Goal: Task Accomplishment & Management: Use online tool/utility

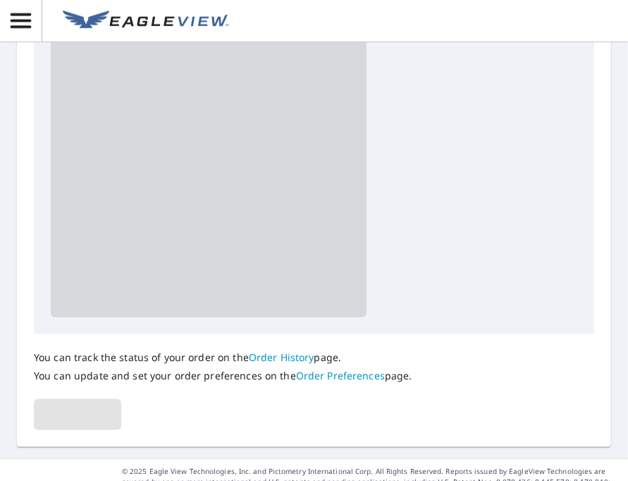
scroll to position [365, 0]
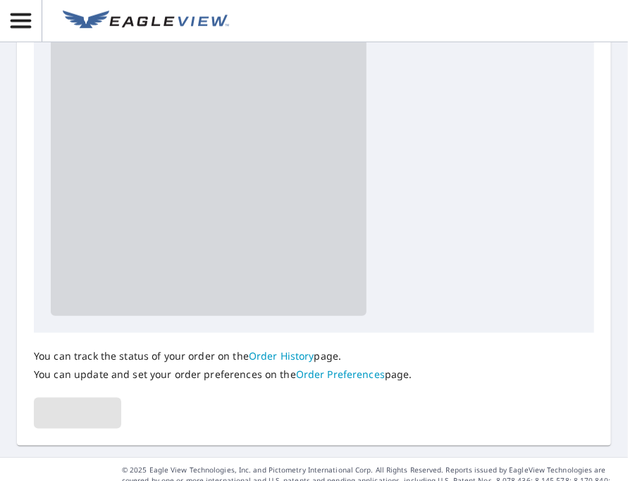
click at [296, 356] on link "Order History" at bounding box center [282, 355] width 66 height 13
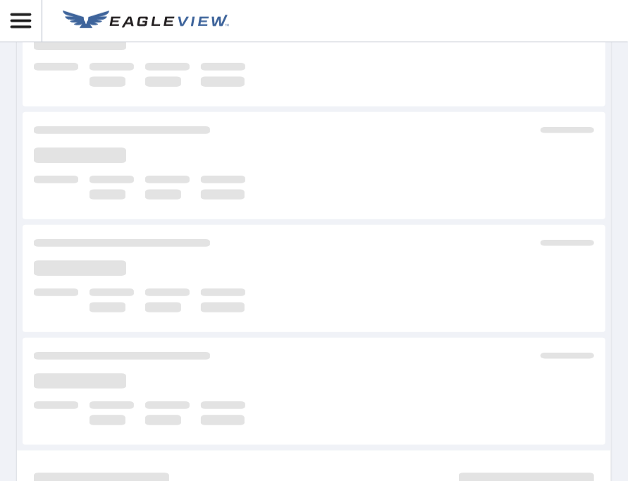
scroll to position [426, 0]
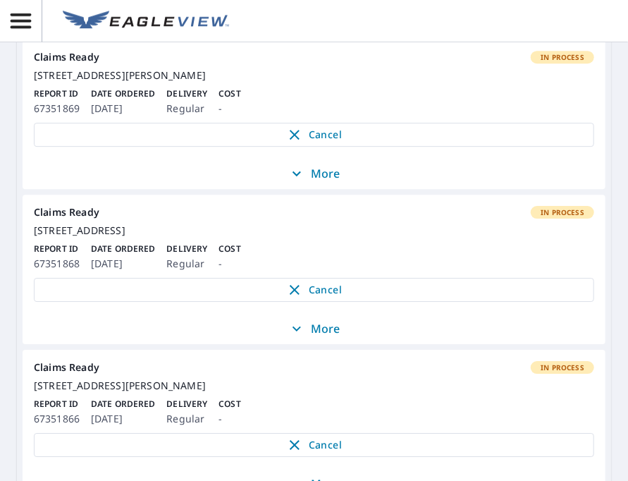
scroll to position [1433, 0]
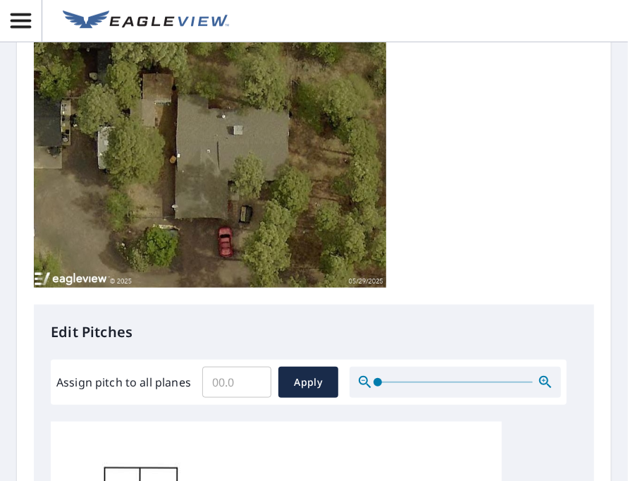
scroll to position [290, 0]
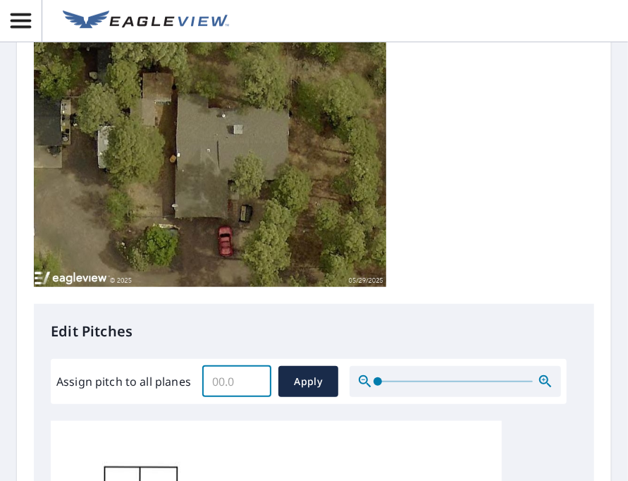
click at [226, 387] on input "Assign pitch to all planes" at bounding box center [236, 381] width 69 height 39
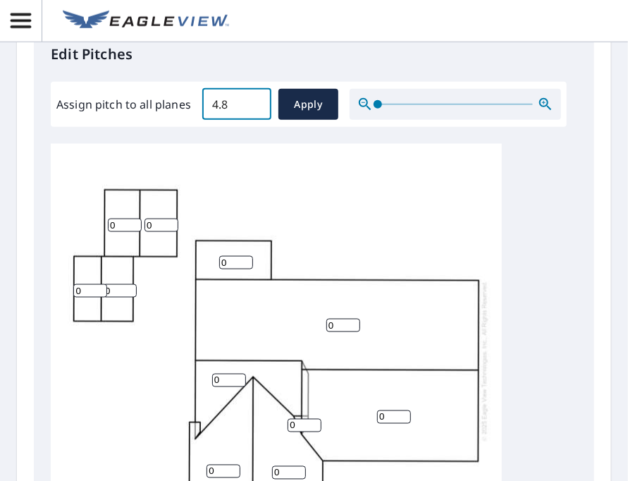
scroll to position [567, 0]
click at [252, 102] on input "4.9" at bounding box center [236, 104] width 69 height 39
type input "5"
click at [252, 102] on input "5" at bounding box center [236, 104] width 69 height 39
click at [295, 108] on span "Apply" at bounding box center [308, 105] width 37 height 18
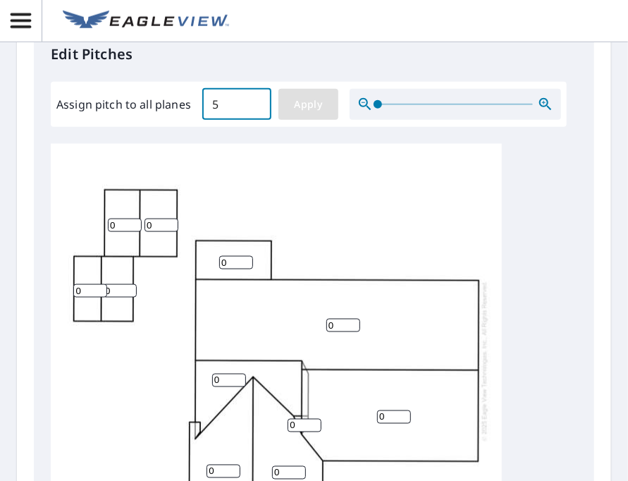
type input "5"
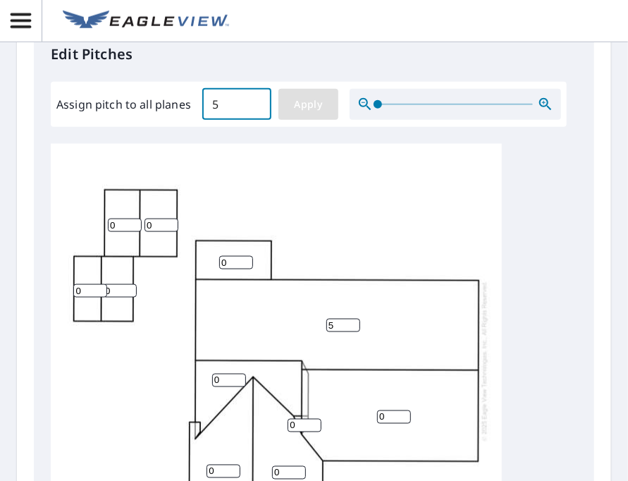
type input "5"
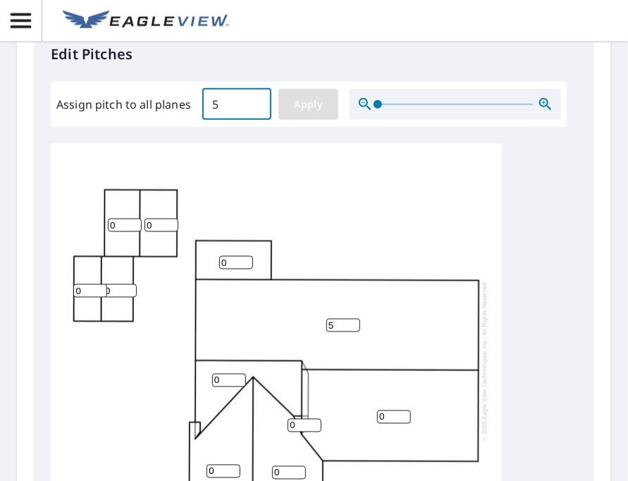
type input "5"
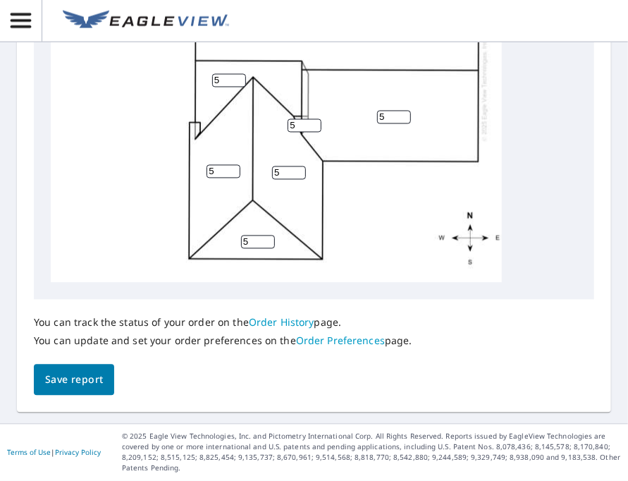
scroll to position [14, 0]
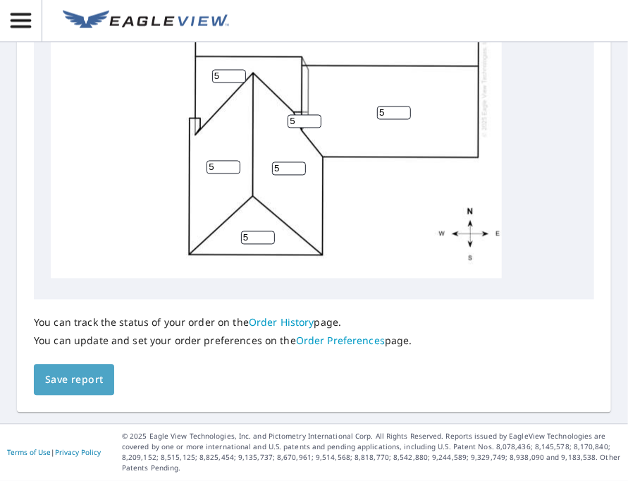
click at [66, 376] on span "Save report" at bounding box center [74, 380] width 58 height 18
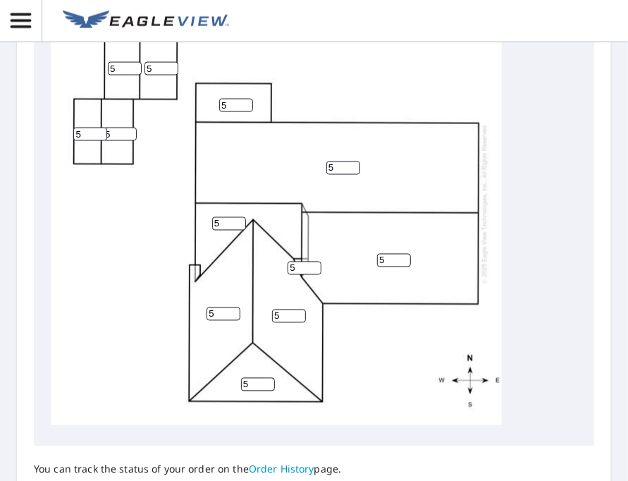
scroll to position [921, 0]
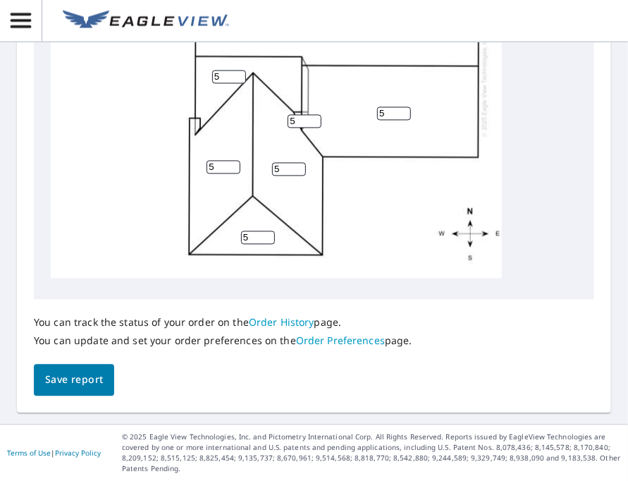
click at [84, 383] on span "Save report" at bounding box center [74, 380] width 58 height 18
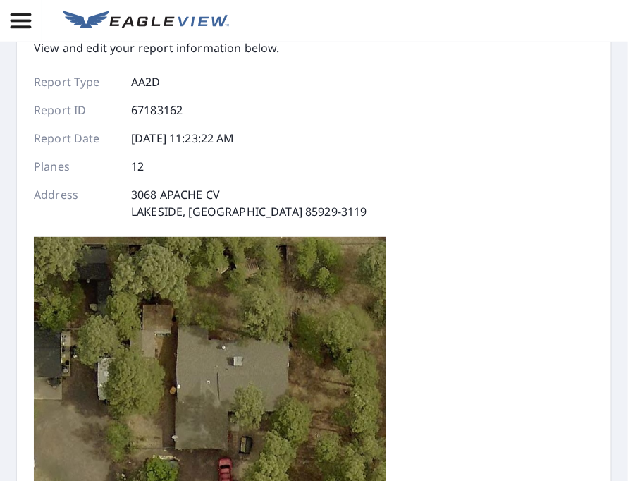
scroll to position [0, 0]
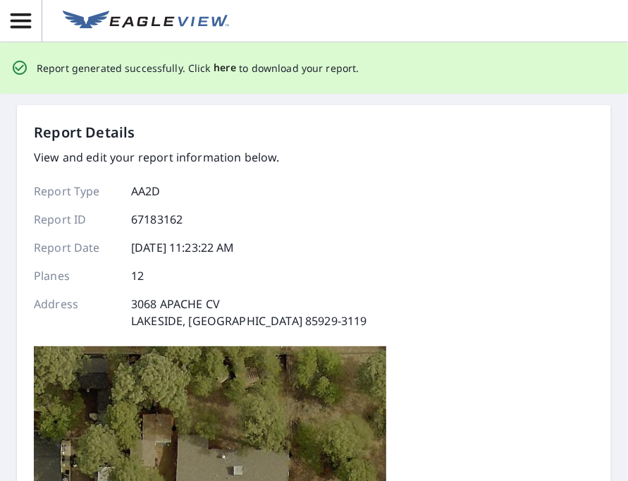
click at [222, 67] on span "here" at bounding box center [225, 68] width 23 height 18
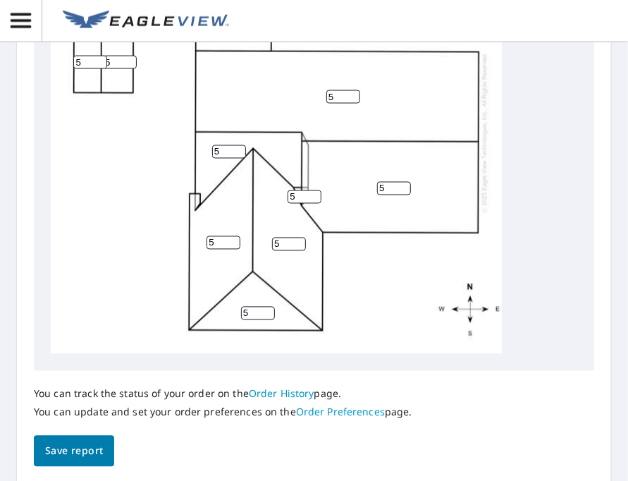
scroll to position [871, 0]
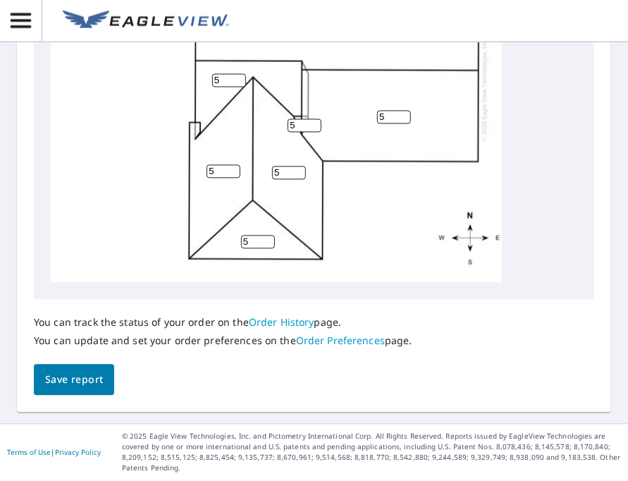
click at [85, 383] on span "Save report" at bounding box center [74, 380] width 58 height 18
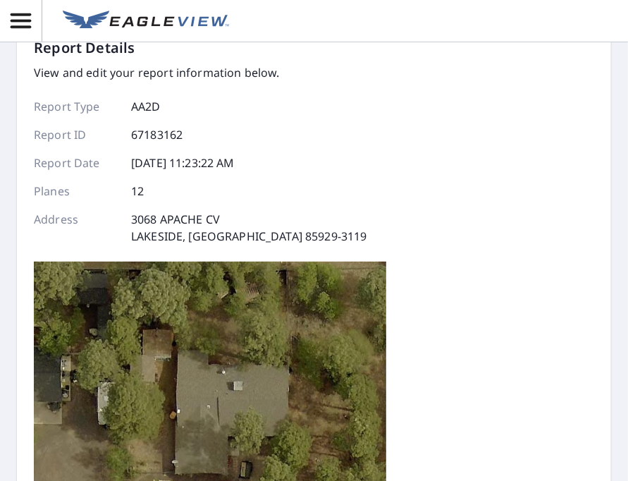
scroll to position [0, 0]
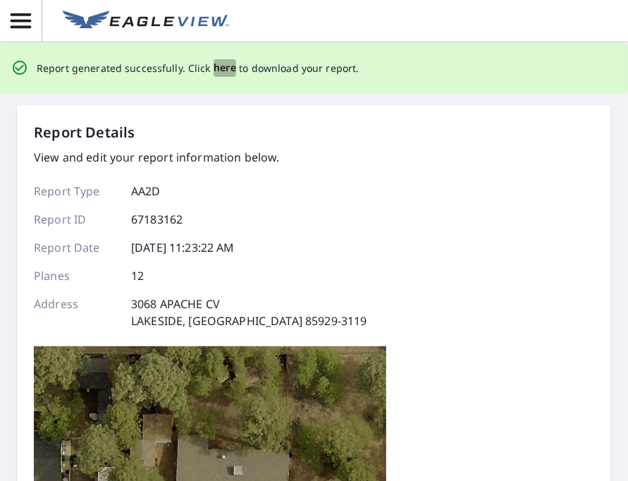
click at [223, 68] on span "here" at bounding box center [225, 68] width 23 height 18
